Goal: Task Accomplishment & Management: Manage account settings

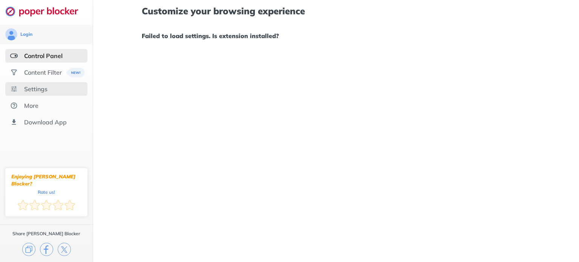
click at [38, 89] on div "Settings" at bounding box center [35, 89] width 23 height 8
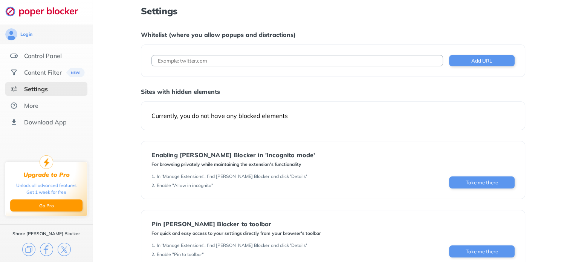
click at [234, 47] on div "Add URL" at bounding box center [333, 60] width 384 height 32
click at [224, 58] on input at bounding box center [296, 60] width 291 height 11
type input "[DOMAIN_NAME]"
